Goal: Transaction & Acquisition: Purchase product/service

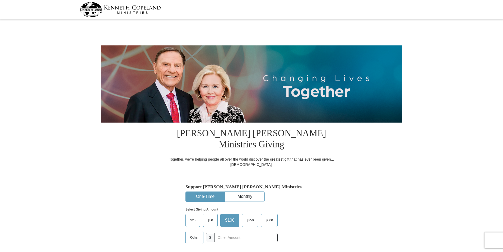
select select "CA"
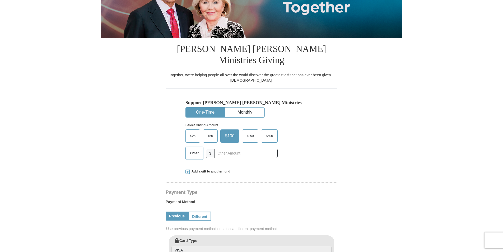
scroll to position [106, 0]
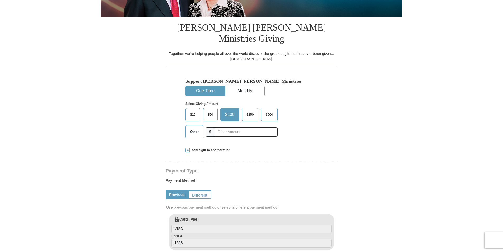
click at [199, 128] on span "Other" at bounding box center [195, 132] width 14 height 8
click at [0, 0] on input "Other" at bounding box center [0, 0] width 0 height 0
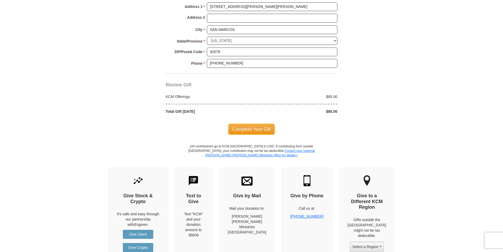
scroll to position [449, 0]
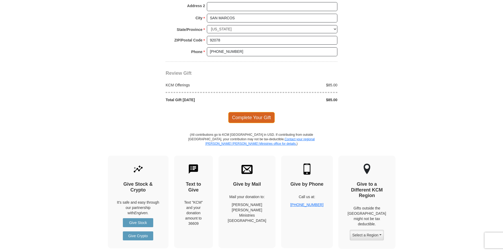
type input "85"
click at [251, 112] on span "Complete Your Gift" at bounding box center [251, 117] width 47 height 11
